Goal: Task Accomplishment & Management: Use online tool/utility

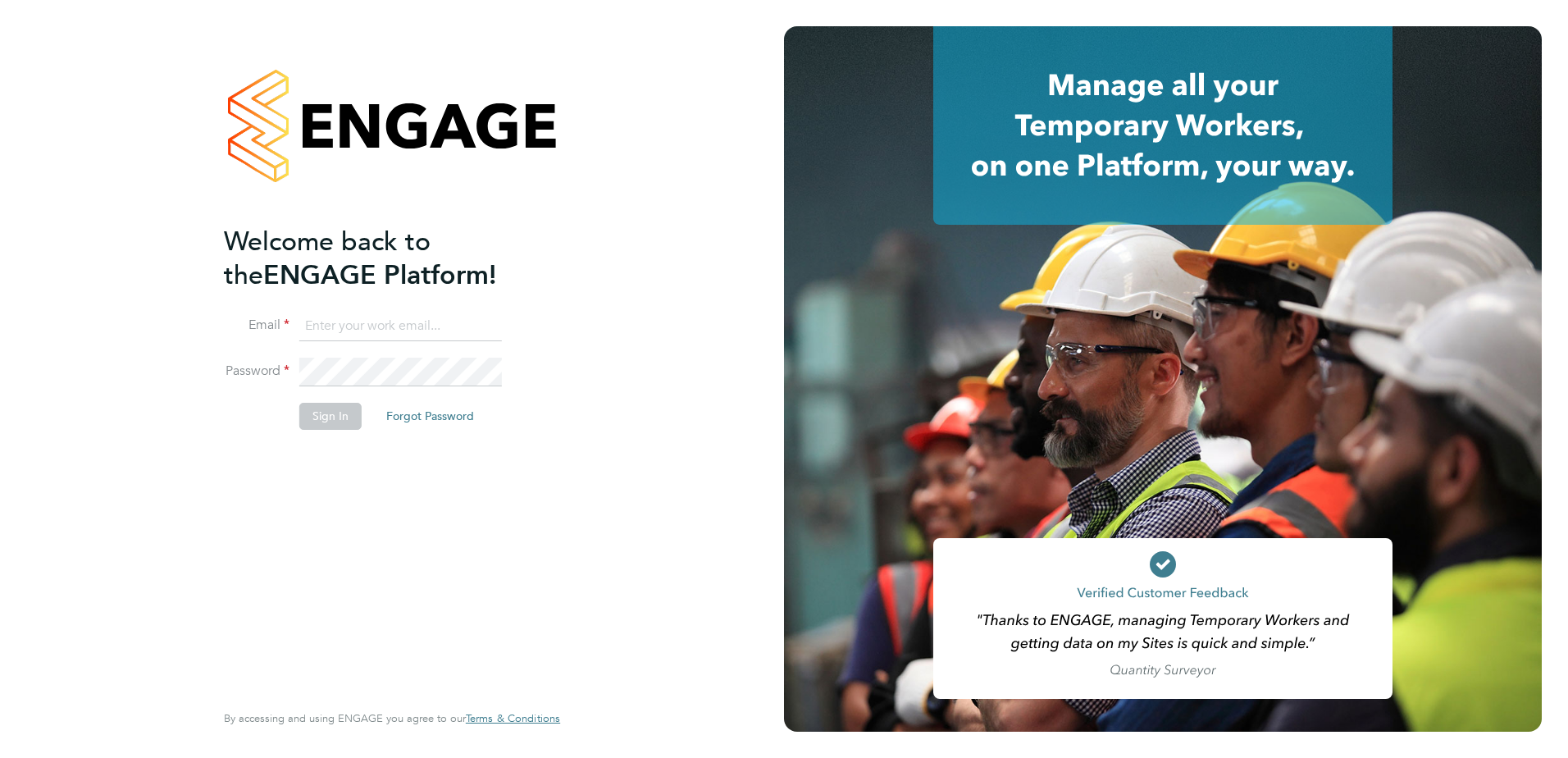
type input "[EMAIL_ADDRESS][PERSON_NAME][DOMAIN_NAME]"
click at [315, 432] on li "Sign In Forgot Password" at bounding box center [384, 424] width 320 height 43
click at [334, 423] on button "Sign In" at bounding box center [330, 416] width 62 height 26
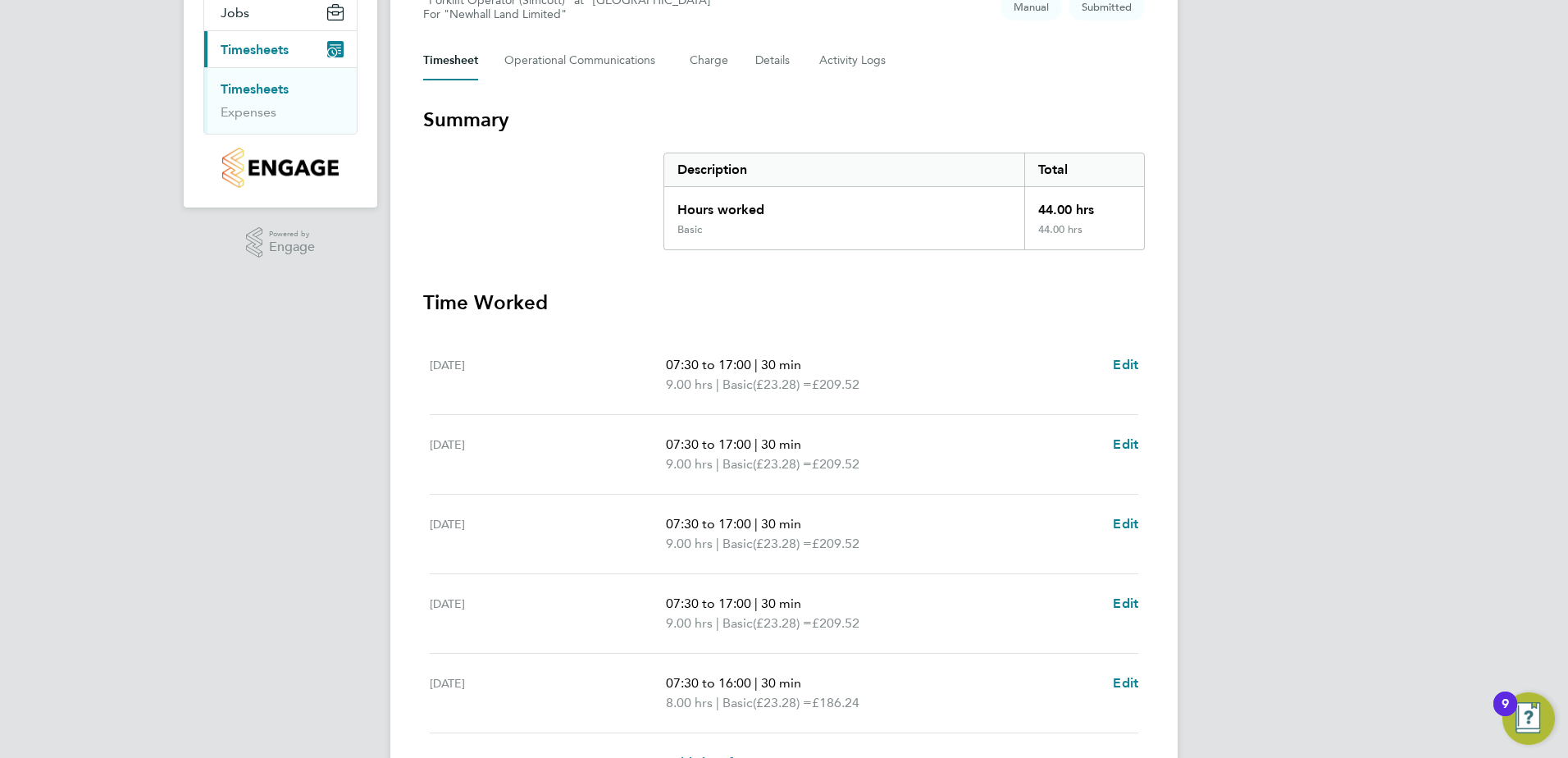
scroll to position [410, 0]
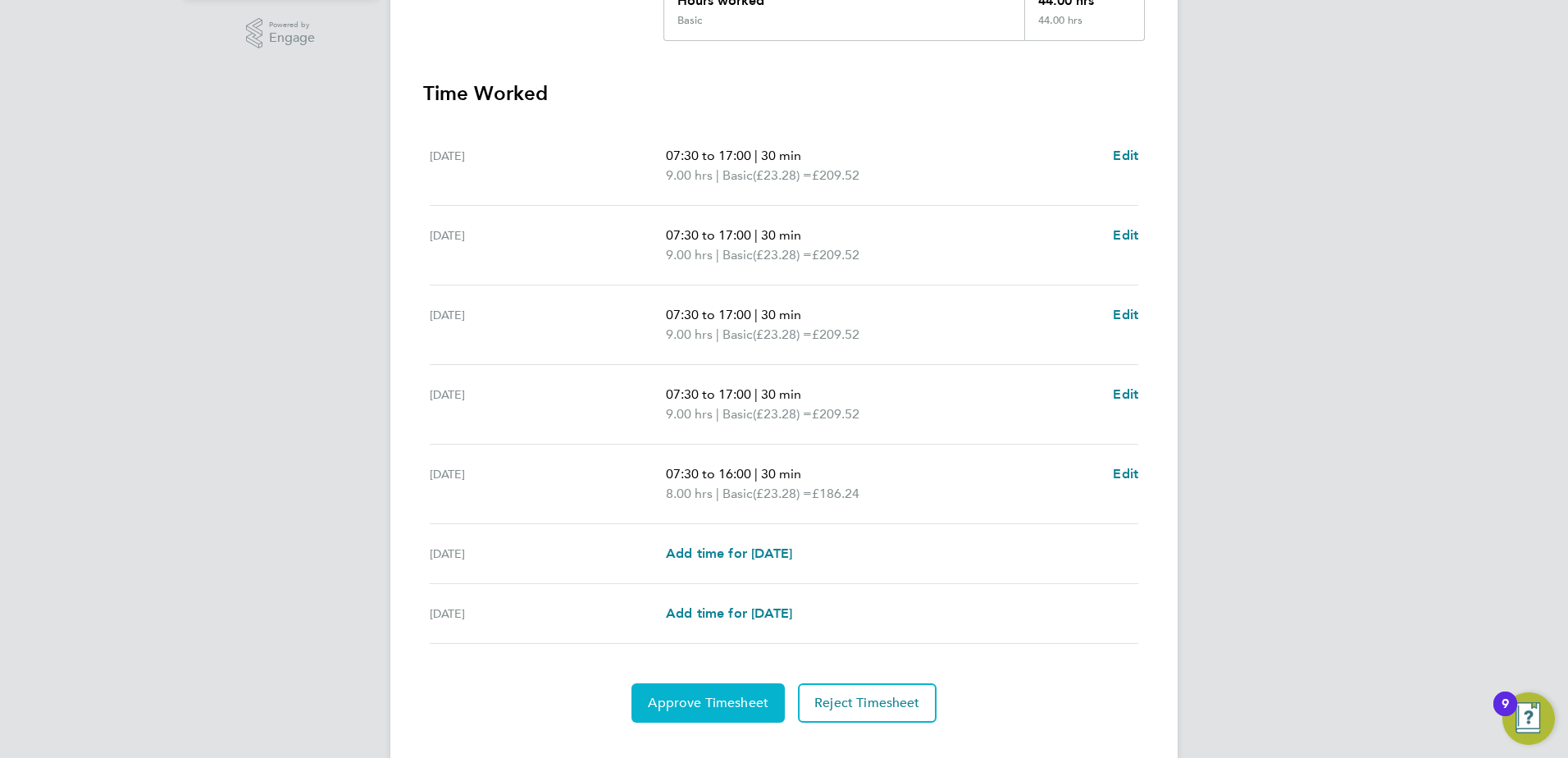
click at [704, 706] on span "Approve Timesheet" at bounding box center [708, 702] width 121 height 17
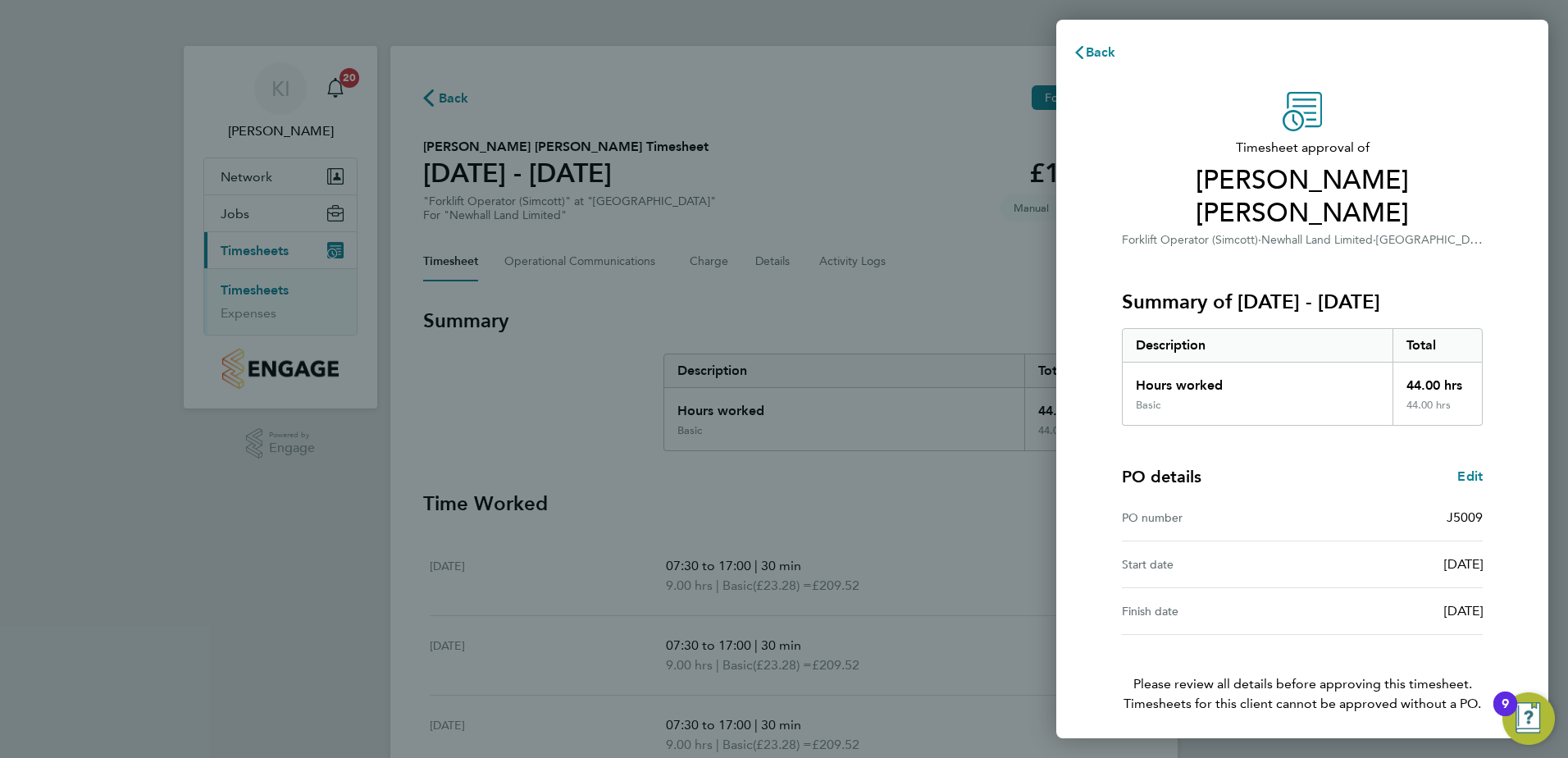
click at [1323, 740] on button "Confirm Timesheet Approval" at bounding box center [1302, 760] width 208 height 40
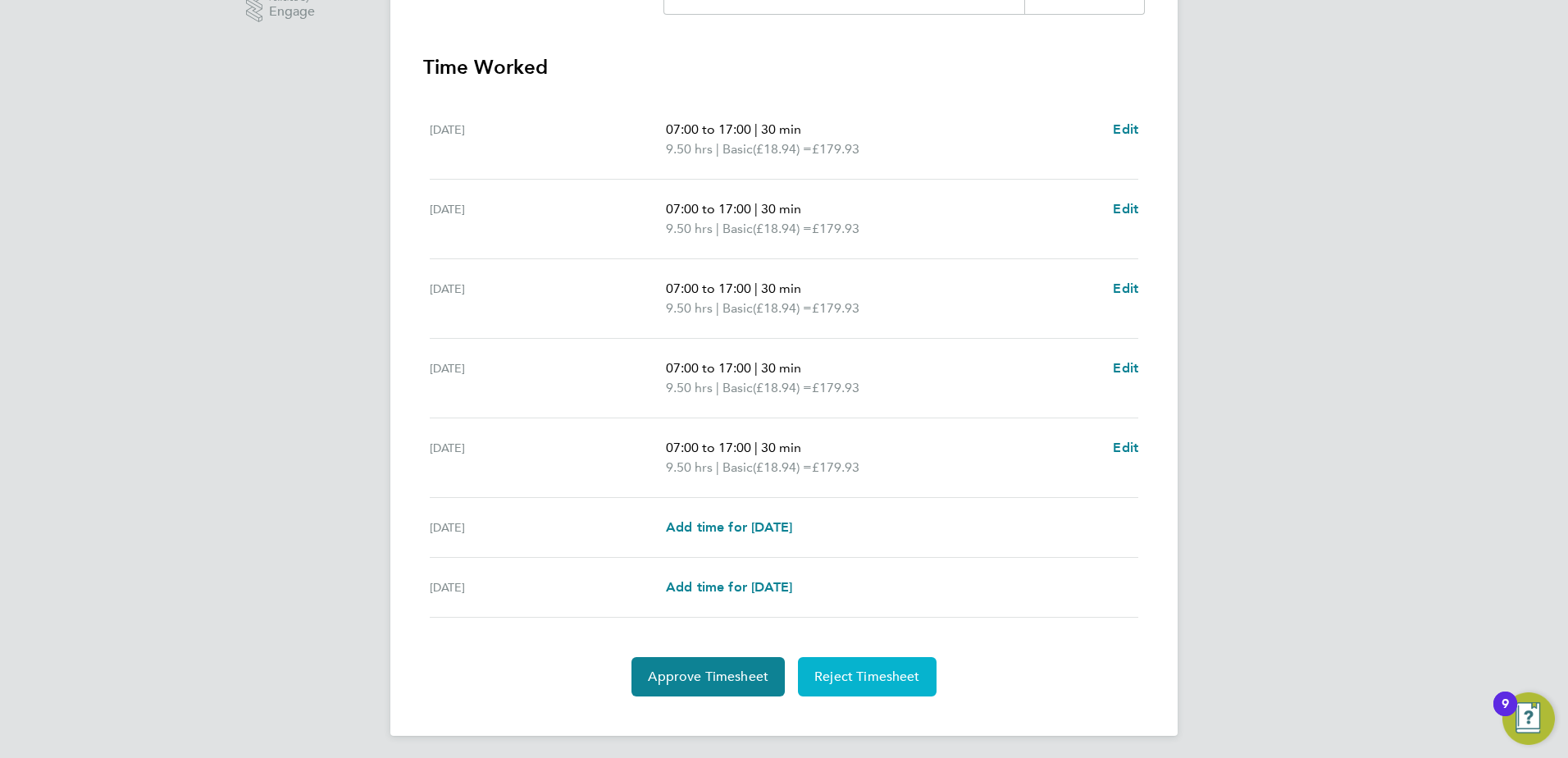
scroll to position [441, 0]
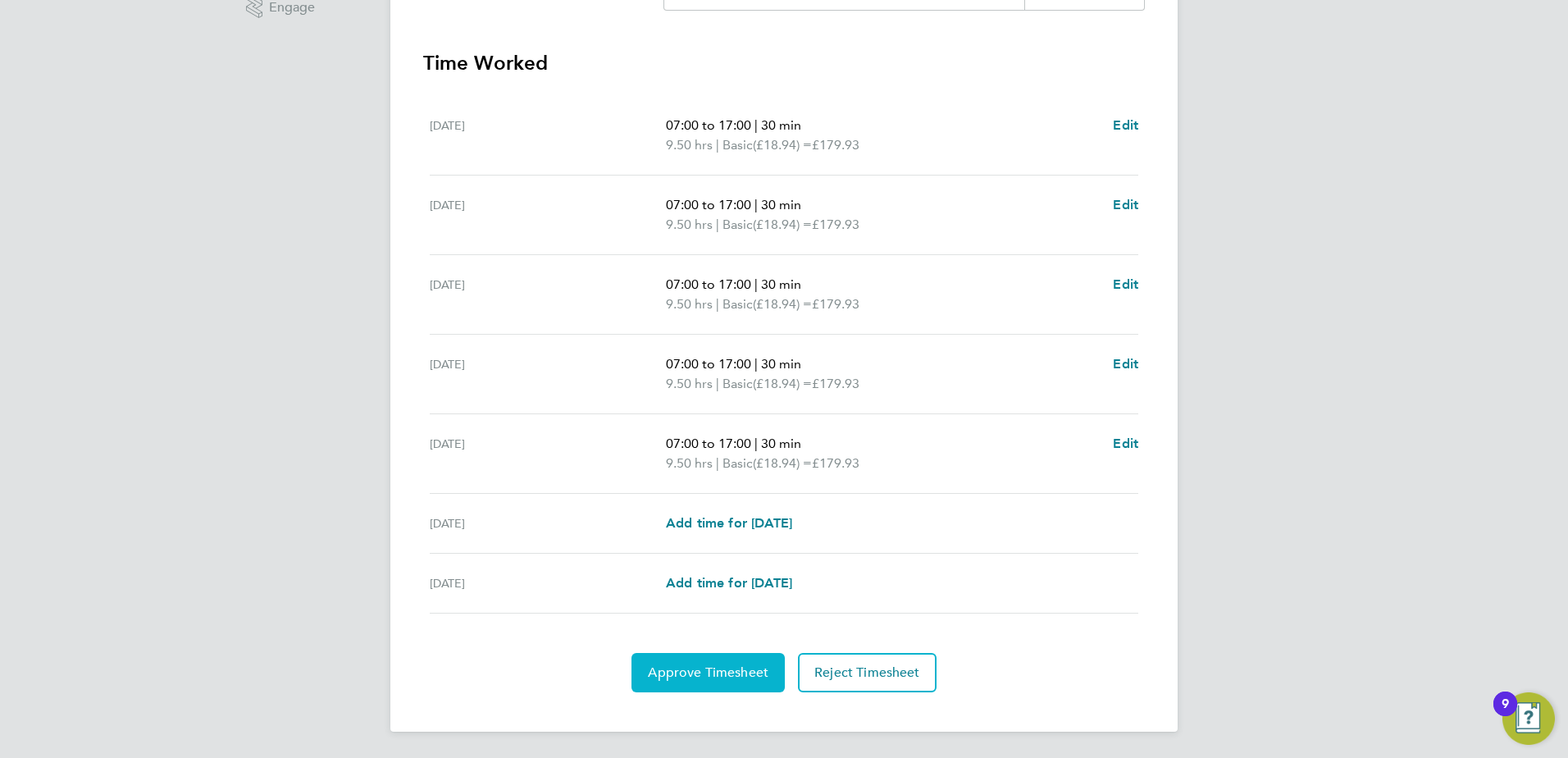
click at [742, 668] on span "Approve Timesheet" at bounding box center [708, 673] width 121 height 17
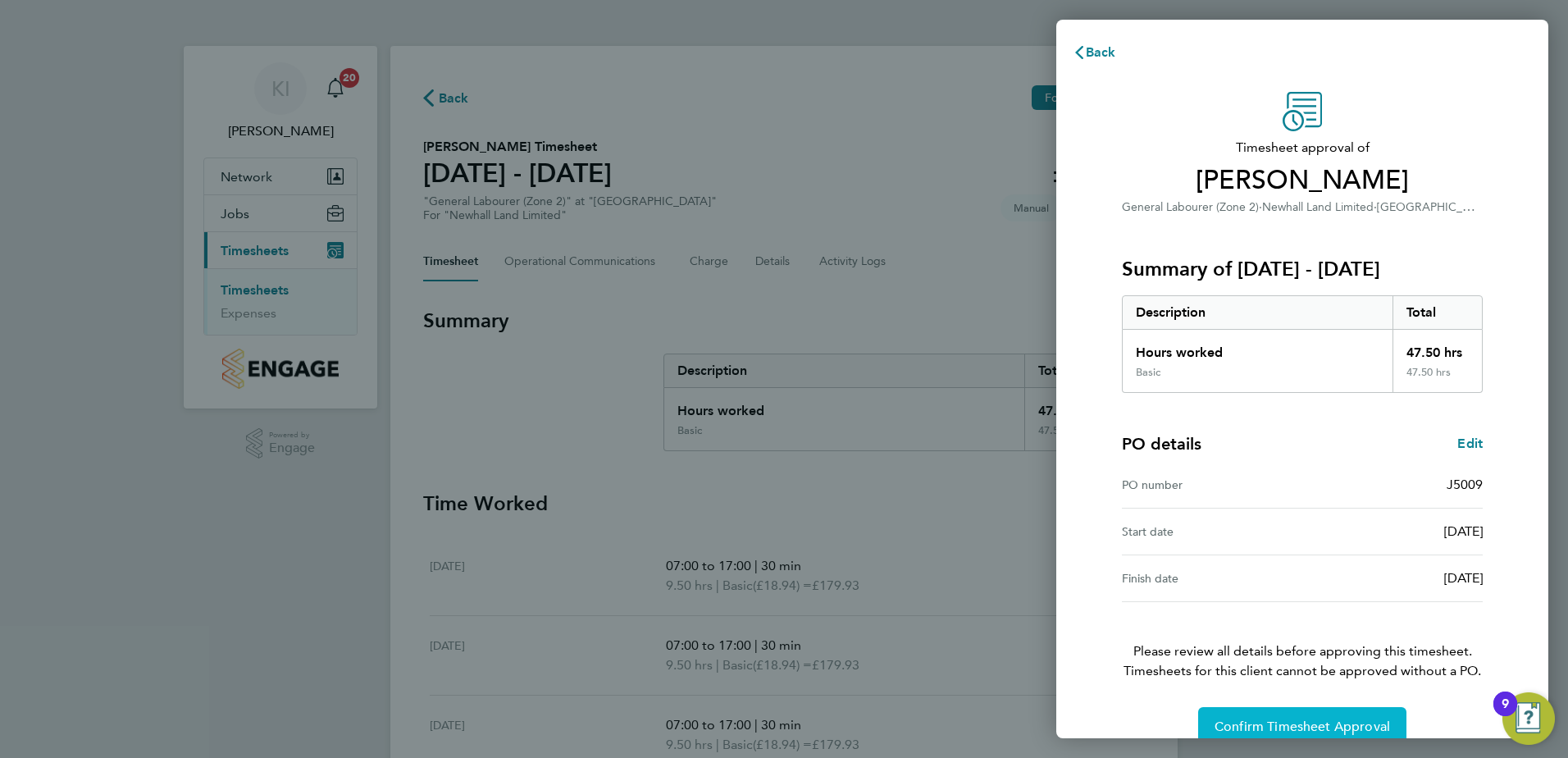
click at [1331, 726] on span "Confirm Timesheet Approval" at bounding box center [1302, 726] width 176 height 17
